Goal: Use online tool/utility: Utilize a website feature to perform a specific function

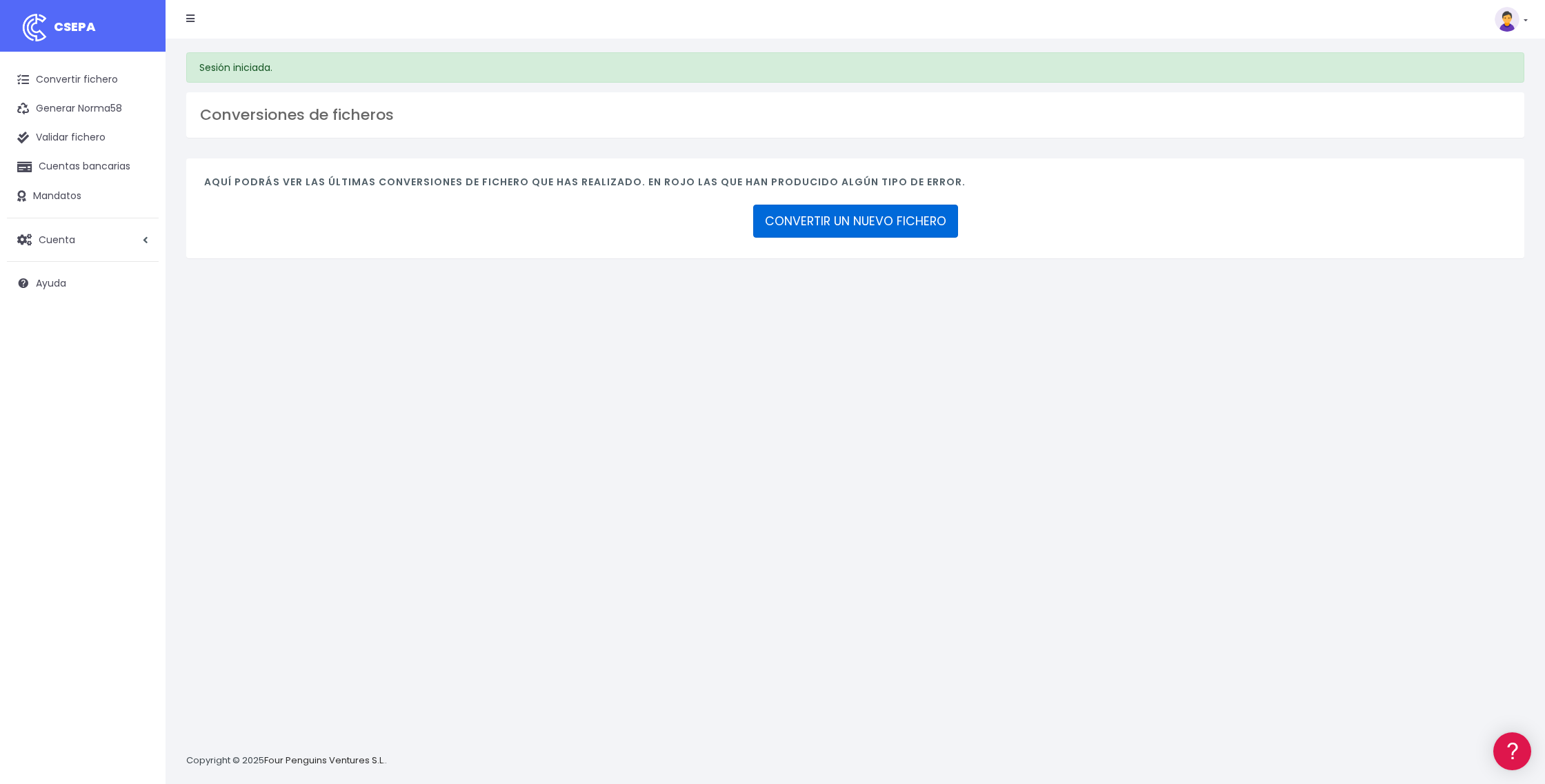
click at [838, 228] on link "CONVERTIR UN NUEVO FICHERO" at bounding box center [855, 222] width 205 height 33
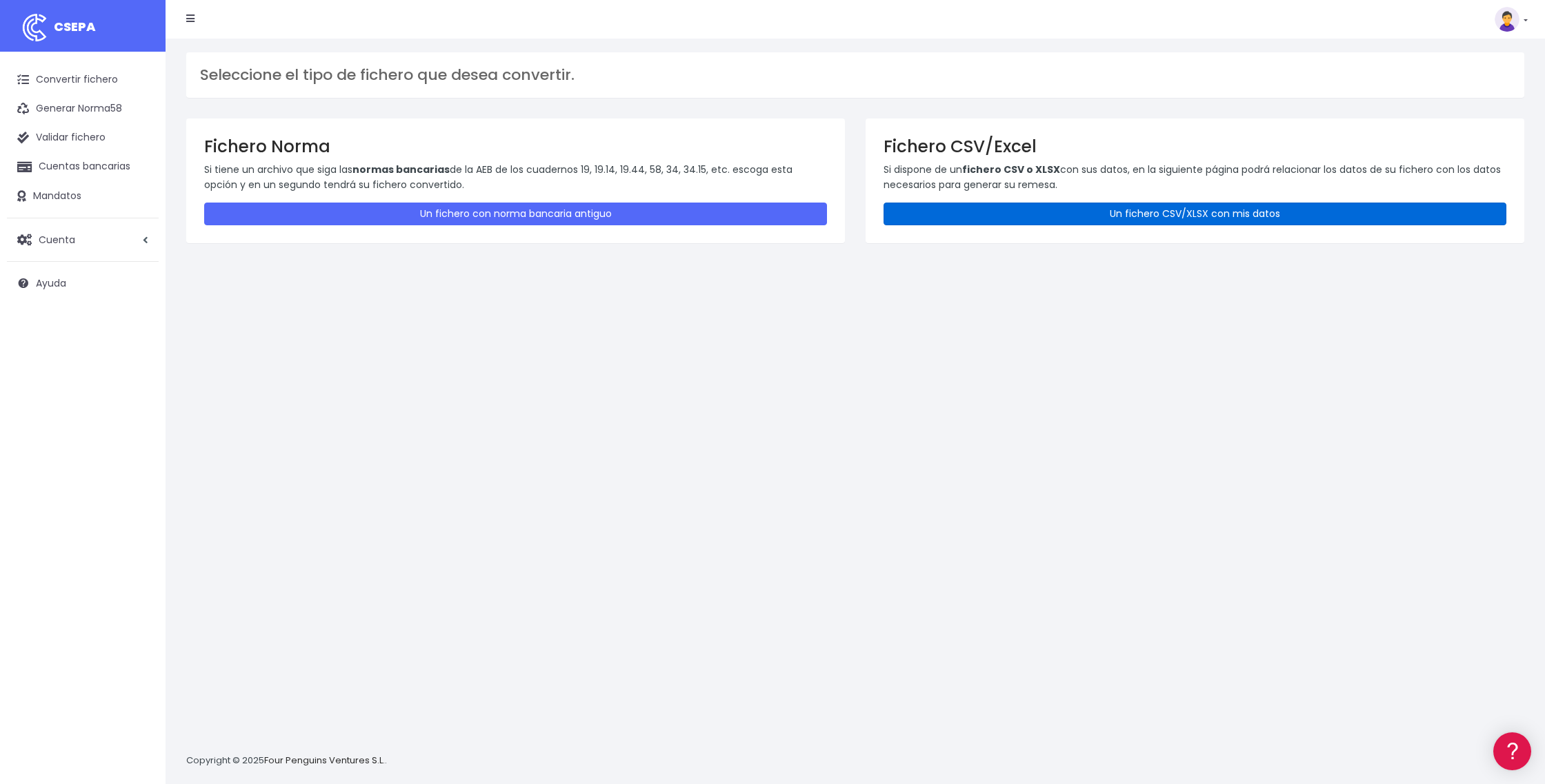
click at [1140, 217] on link "Un fichero CSV/XLSX con mis datos" at bounding box center [1195, 214] width 623 height 23
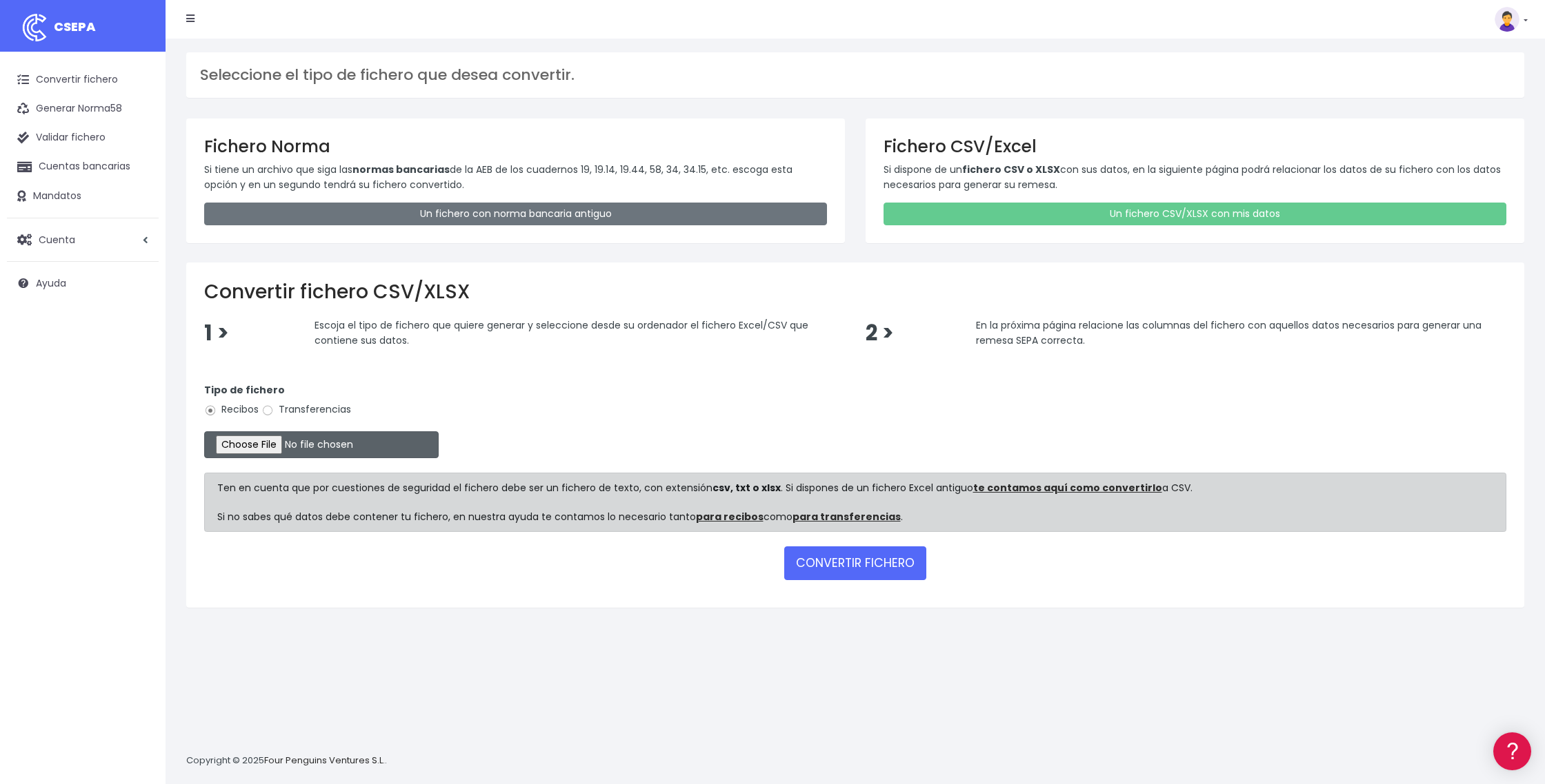
click at [287, 444] on input "file" at bounding box center [321, 445] width 235 height 27
type input "C:\fakepath\DOMI 17 SEPTIEMBRE.xlsx"
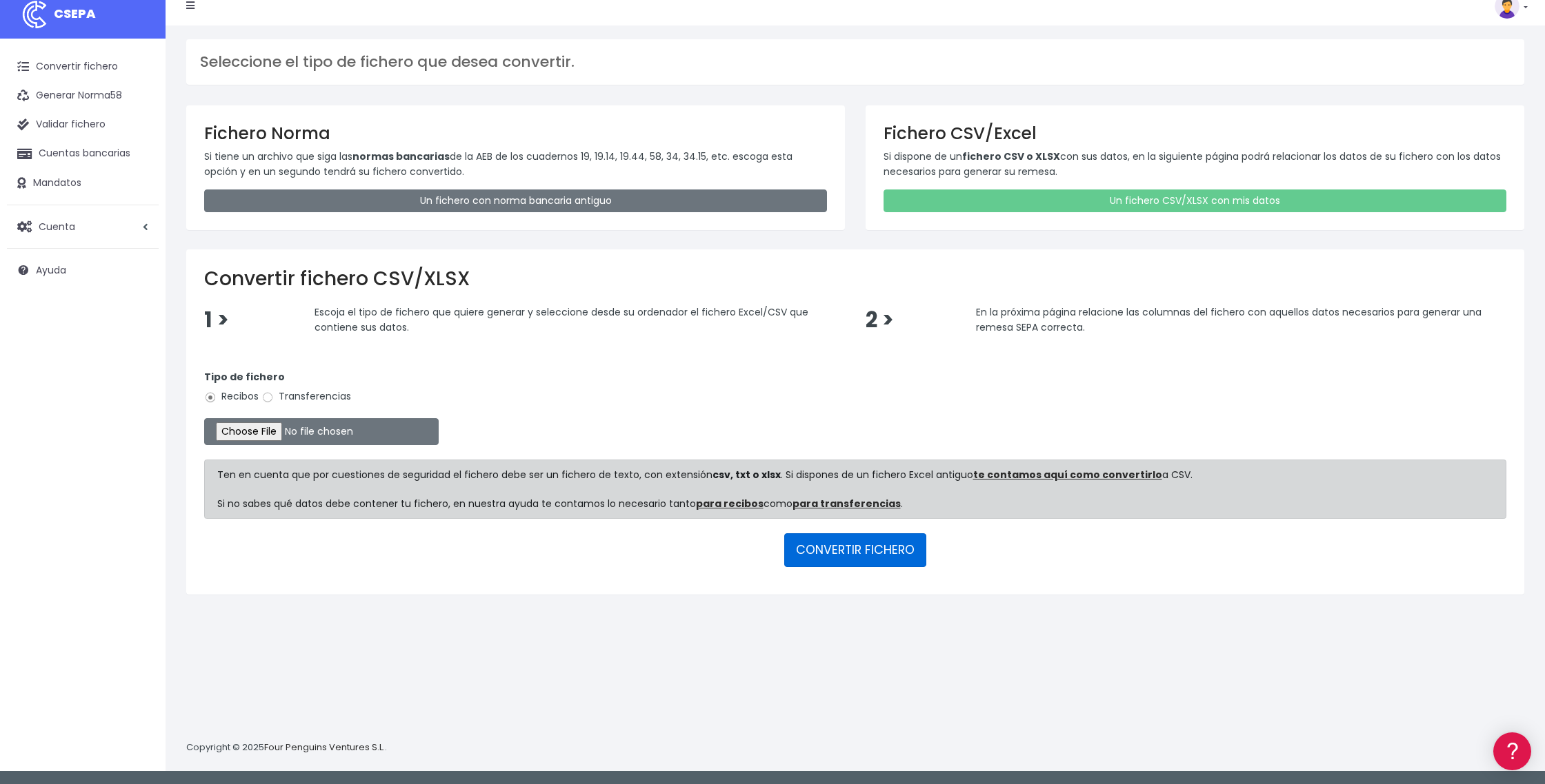
click at [877, 555] on button "CONVERTIR FICHERO" at bounding box center [855, 550] width 142 height 33
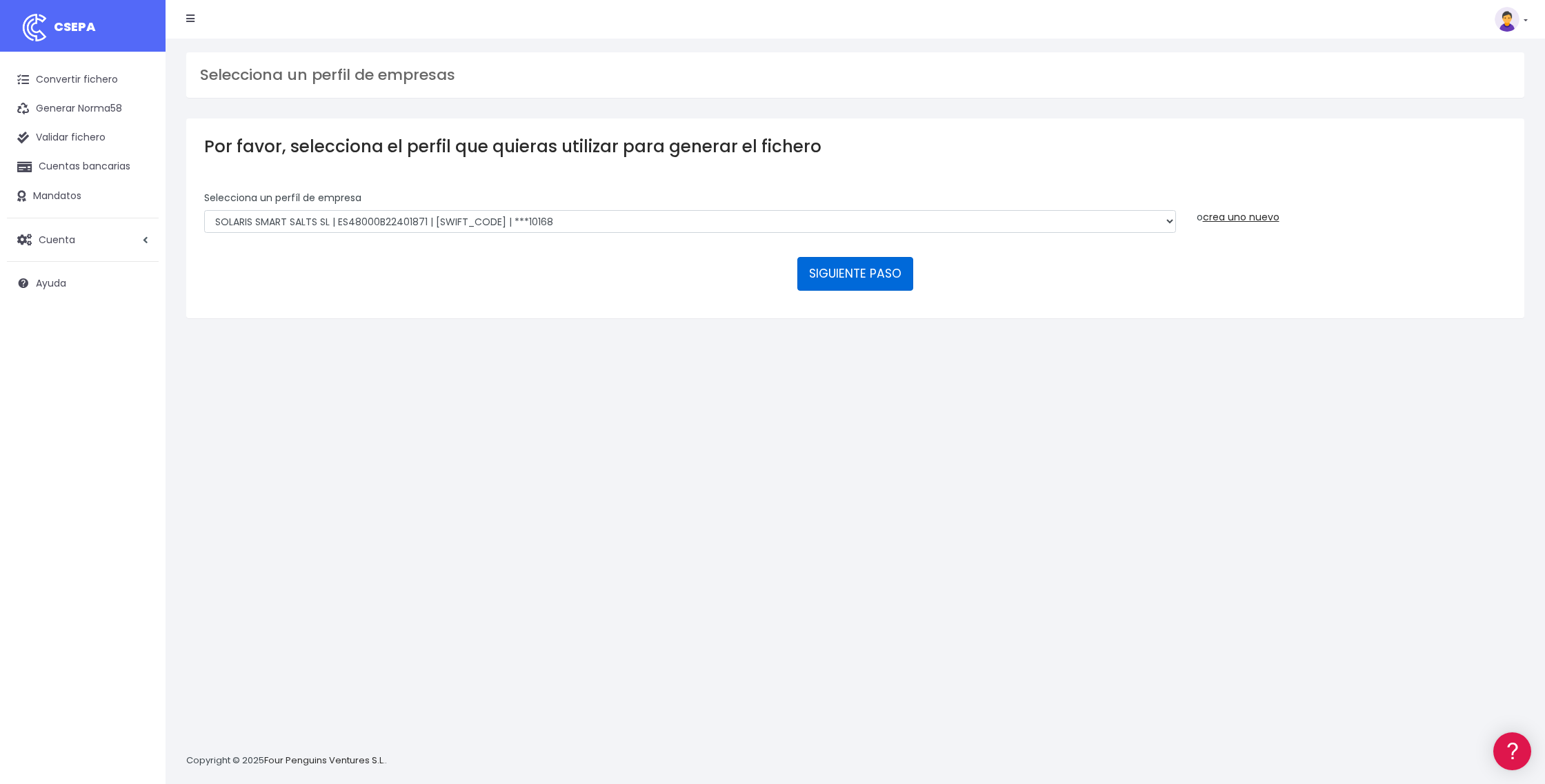
click at [835, 276] on button "SIGUIENTE PASO" at bounding box center [855, 274] width 116 height 33
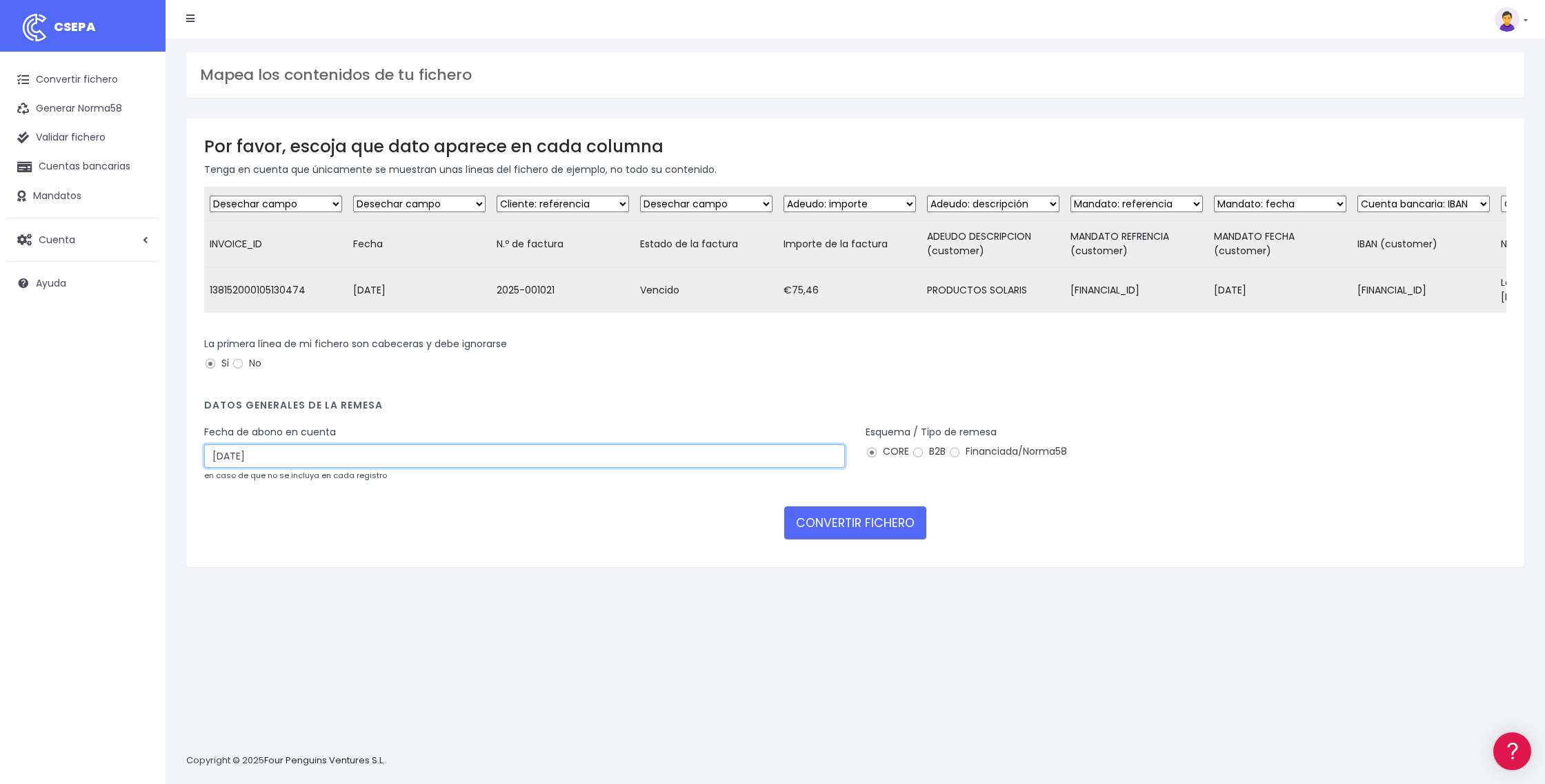
click at [578, 453] on input "19/09/2025" at bounding box center [524, 456] width 640 height 24
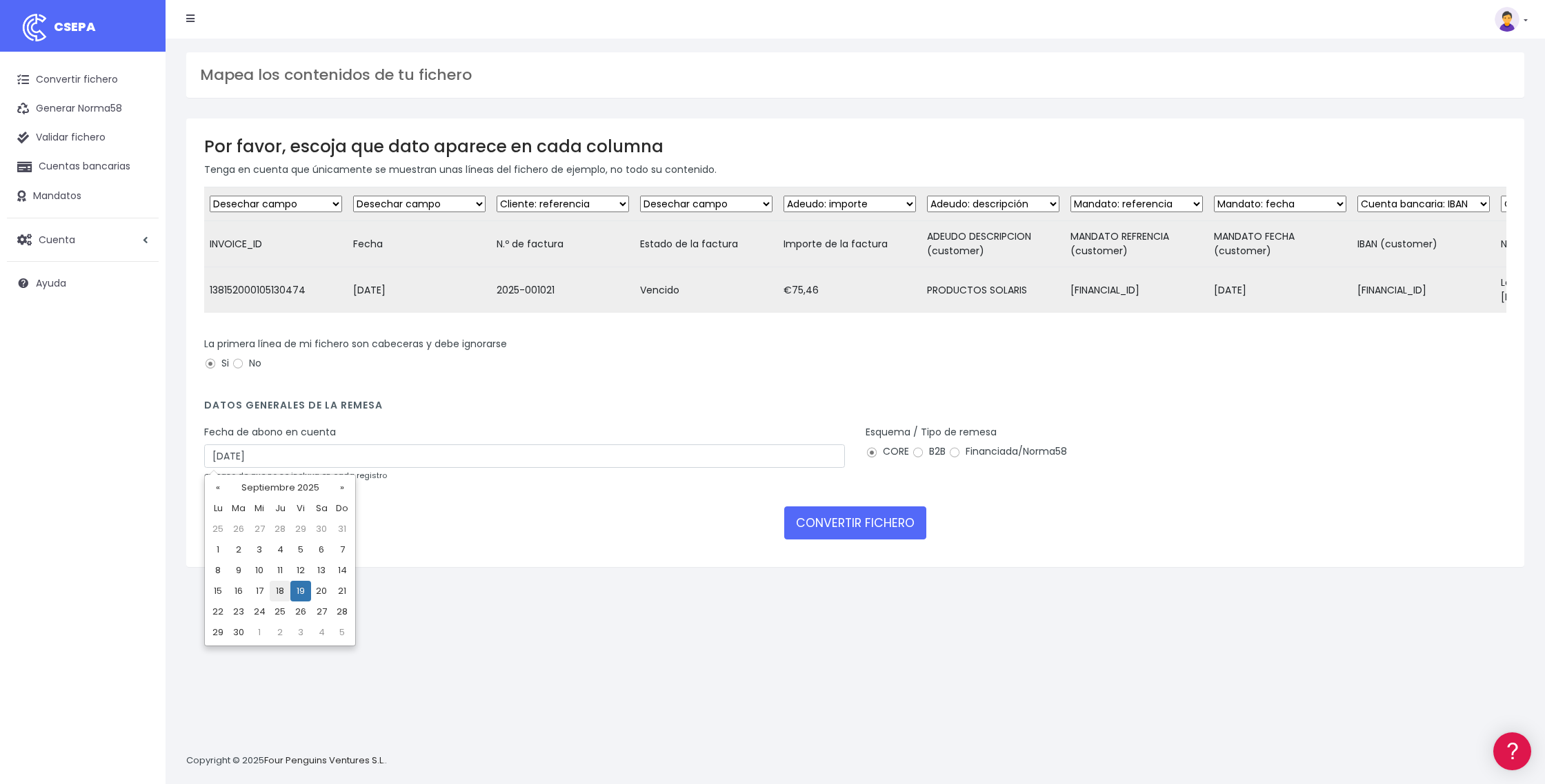
click at [278, 594] on td "18" at bounding box center [280, 591] width 21 height 21
type input "18/09/2025"
click at [824, 526] on button "CONVERTIR FICHERO" at bounding box center [855, 523] width 142 height 33
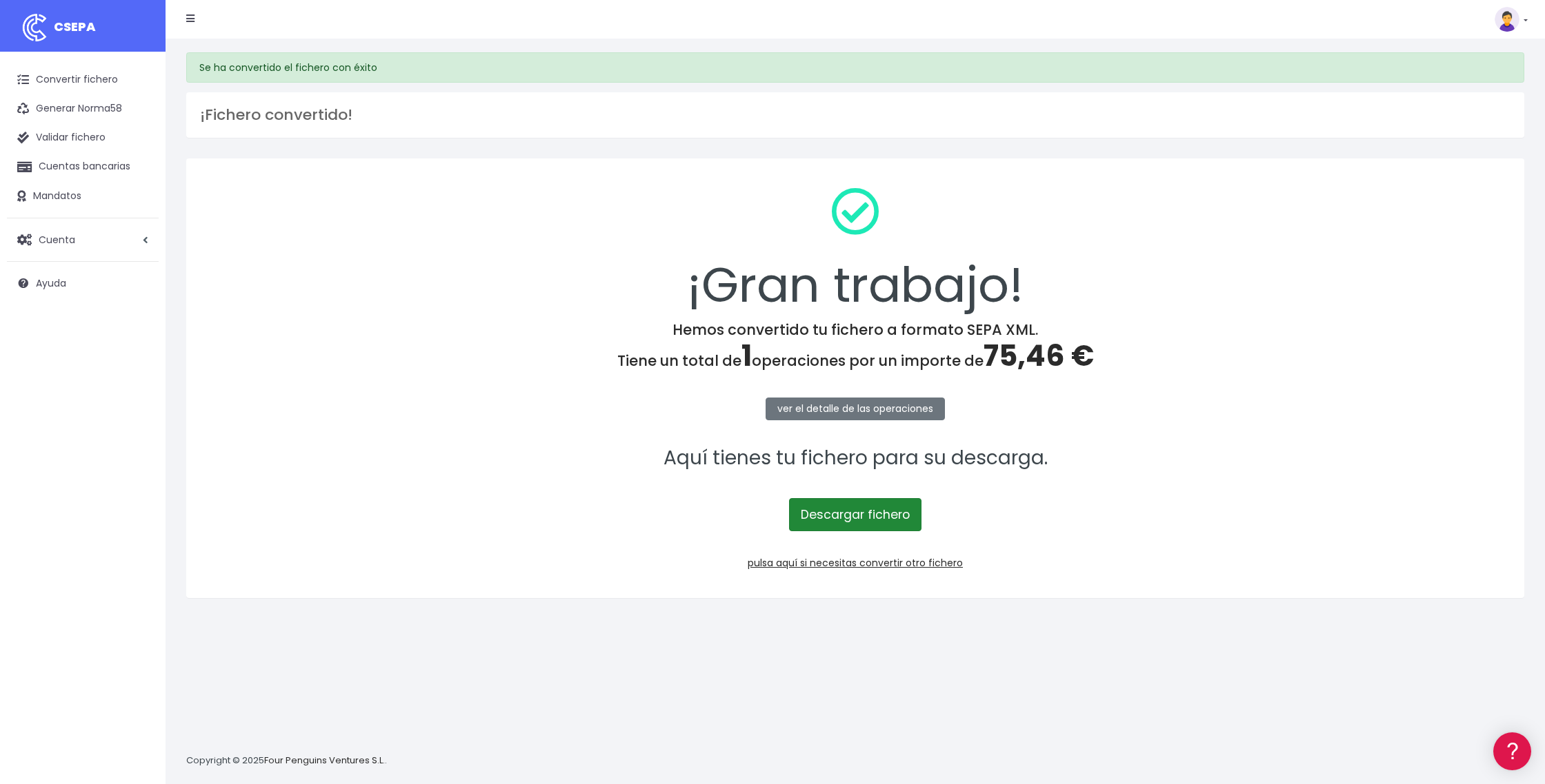
click at [867, 524] on link "Descargar fichero" at bounding box center [855, 515] width 133 height 33
